Goal: Information Seeking & Learning: Learn about a topic

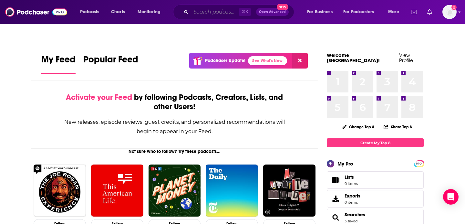
click at [208, 12] on input "Search podcasts, credits, & more..." at bounding box center [215, 12] width 48 height 10
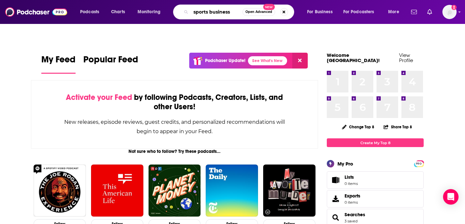
type input "sports business"
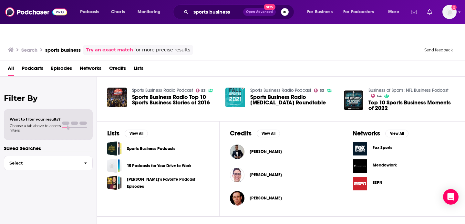
scroll to position [163, 0]
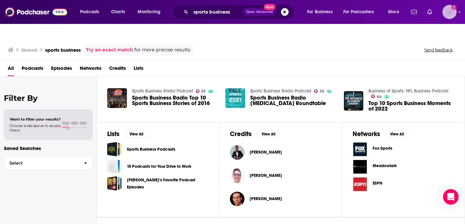
click at [451, 12] on img "Logged in as dkcsports" at bounding box center [450, 12] width 14 height 14
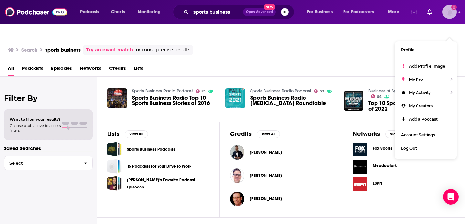
click at [451, 12] on img "Logged in as dkcsports" at bounding box center [450, 12] width 14 height 14
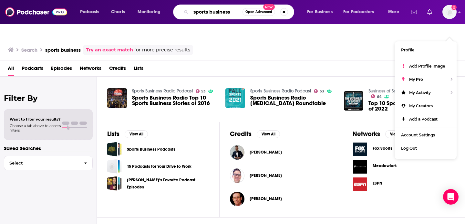
click at [231, 13] on input "sports business" at bounding box center [217, 12] width 52 height 10
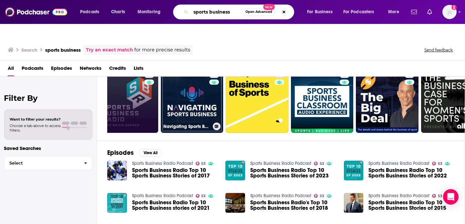
scroll to position [11, 0]
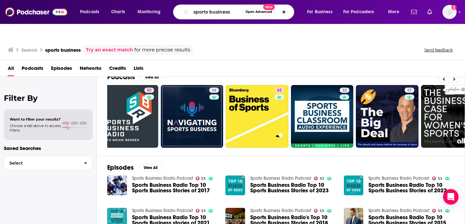
click at [40, 63] on span "Podcasts" at bounding box center [33, 69] width 22 height 13
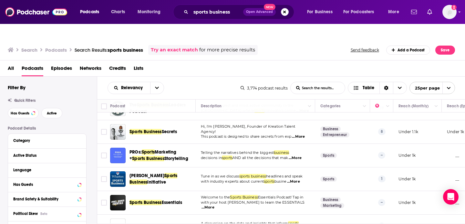
scroll to position [232, 0]
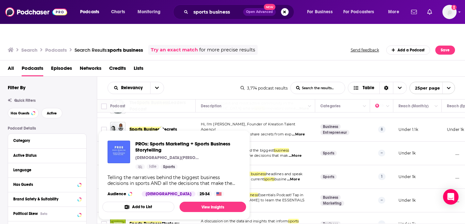
drag, startPoint x: 158, startPoint y: 126, endPoint x: 151, endPoint y: 131, distance: 8.3
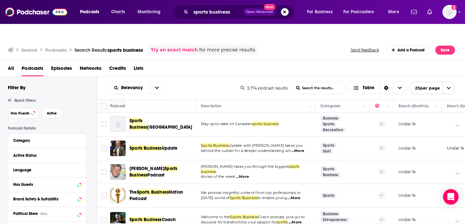
scroll to position [499, 0]
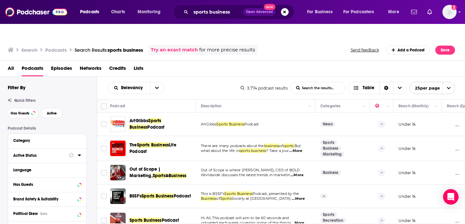
click at [44, 151] on button "Active Status" at bounding box center [41, 155] width 56 height 8
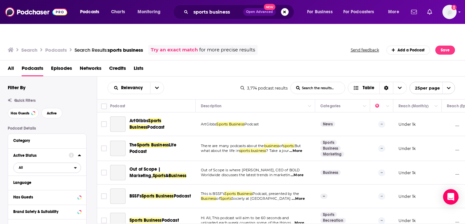
click at [16, 163] on span "All" at bounding box center [44, 167] width 60 height 8
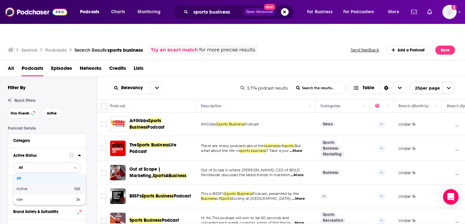
click at [25, 187] on span "Active" at bounding box center [33, 189] width 34 height 4
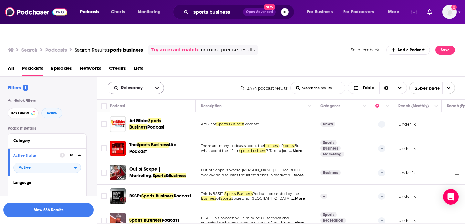
click at [155, 87] on icon "open menu" at bounding box center [157, 88] width 4 height 2
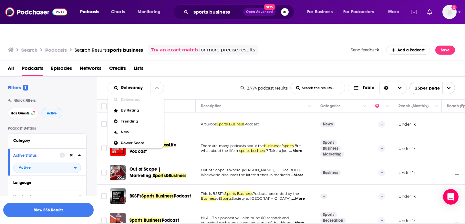
drag, startPoint x: 127, startPoint y: 118, endPoint x: 186, endPoint y: 68, distance: 77.2
click at [186, 77] on div "Relevancy Relevancy By Rating Trending New Power Score List Search Input Search…" at bounding box center [281, 88] width 368 height 23
click at [142, 141] on span "Power Score" at bounding box center [140, 143] width 38 height 4
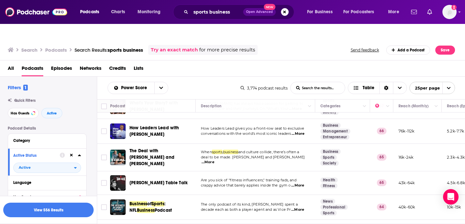
scroll to position [503, 0]
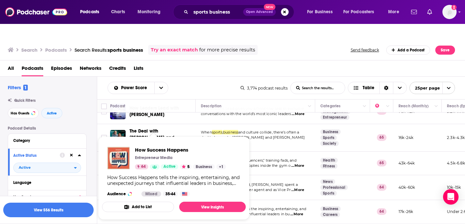
click at [150, 172] on div "How Success Happens Entrepreneur Media 64 Active 5 Business + 1 How Success Hap…" at bounding box center [174, 172] width 144 height 60
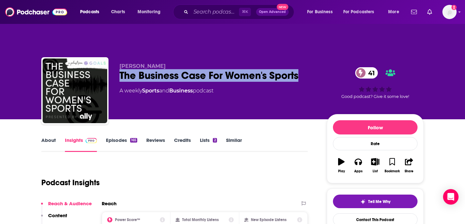
drag, startPoint x: 303, startPoint y: 61, endPoint x: 112, endPoint y: 57, distance: 191.0
click at [112, 57] on div "Caroline Fitzgerald The Business Case For Women's Sports 41 A weekly Sports and…" at bounding box center [232, 92] width 383 height 70
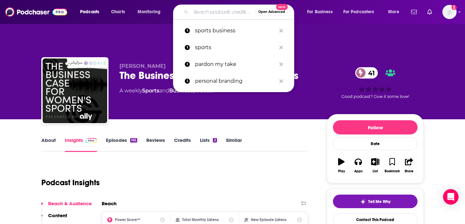
click at [201, 16] on input "Search podcasts, credits, & more..." at bounding box center [223, 12] width 65 height 10
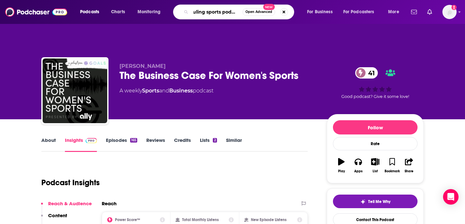
type input "ruling sports podcast"
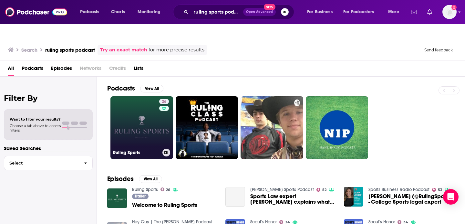
click at [130, 112] on link "26 Ruling Sports" at bounding box center [142, 127] width 63 height 63
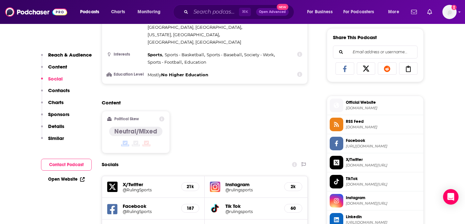
scroll to position [400, 0]
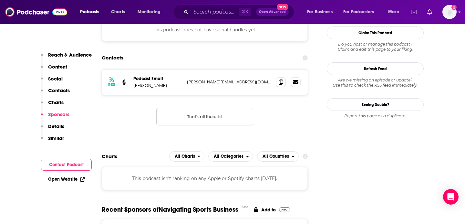
scroll to position [567, 0]
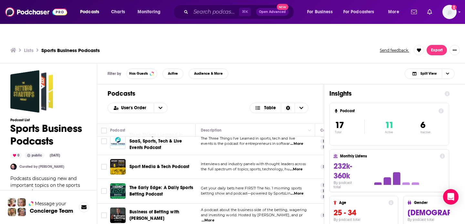
scroll to position [323, 0]
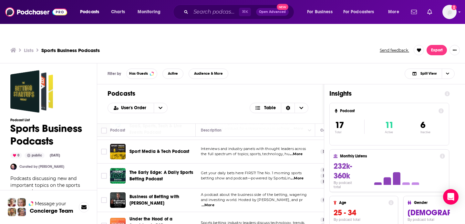
click at [355, 63] on div "Filter by Has Guests Active Audience & More Split View" at bounding box center [281, 73] width 368 height 21
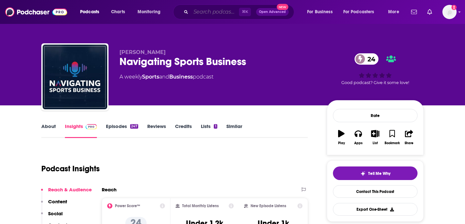
click at [227, 11] on input "Search podcasts, credits, & more..." at bounding box center [215, 12] width 48 height 10
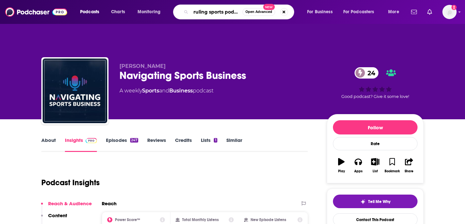
scroll to position [0, 3]
type input "ruling sports podcast"
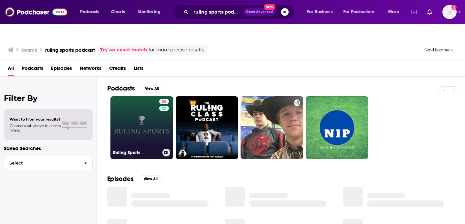
click at [153, 117] on link "26 Ruling Sports" at bounding box center [142, 127] width 63 height 63
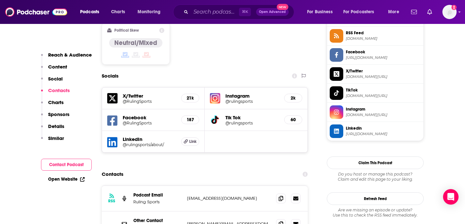
scroll to position [8, 0]
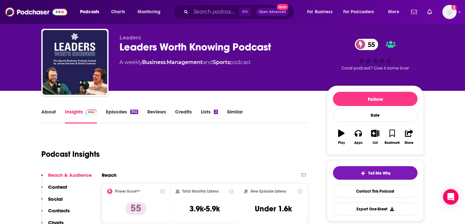
scroll to position [29, 0]
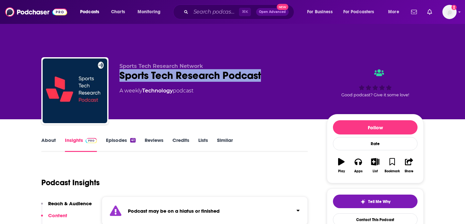
drag, startPoint x: 268, startPoint y: 60, endPoint x: 121, endPoint y: 57, distance: 147.4
click at [121, 69] on div "Sports Tech Research Podcast" at bounding box center [218, 75] width 197 height 13
copy h2 "Sports Tech Research Podcast"
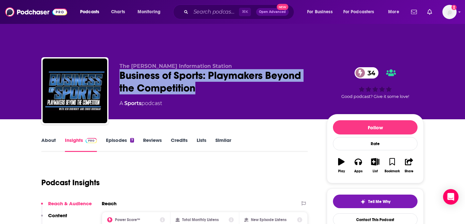
drag, startPoint x: 204, startPoint y: 80, endPoint x: 116, endPoint y: 62, distance: 89.6
click at [116, 62] on div "The Lou Information Station Business of Sports: Playmakers Beyond the Competiti…" at bounding box center [232, 92] width 383 height 70
